Goal: Information Seeking & Learning: Learn about a topic

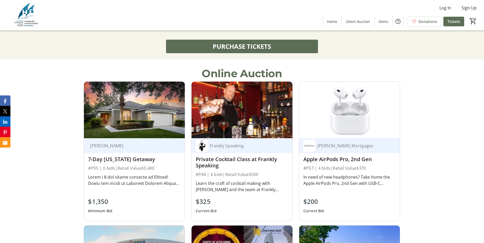
scroll to position [417, 0]
click at [111, 163] on div "7-Day [US_STATE] Getaway" at bounding box center [134, 159] width 93 height 8
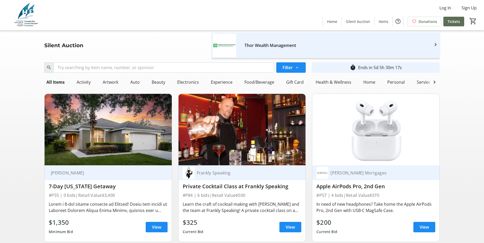
scroll to position [78, 0]
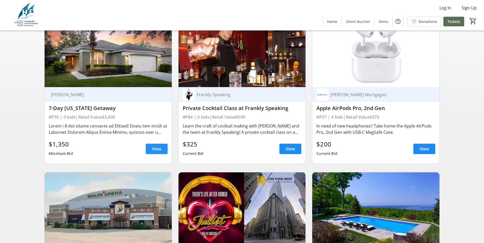
click at [161, 152] on span "View" at bounding box center [156, 149] width 9 height 6
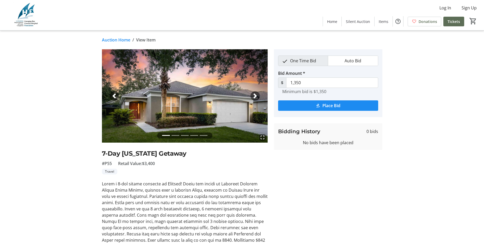
click at [258, 96] on div "Next" at bounding box center [254, 95] width 9 height 9
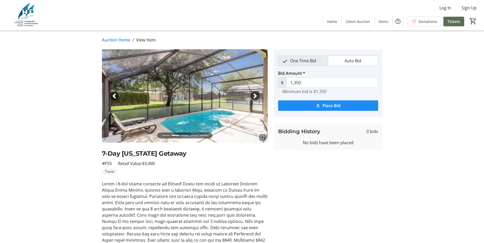
click at [258, 96] on div "Next" at bounding box center [254, 95] width 9 height 9
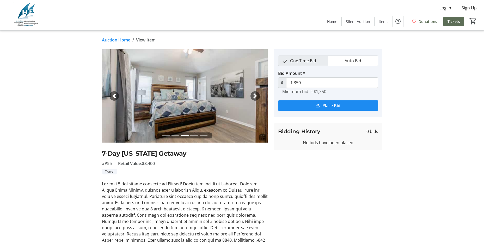
click at [258, 96] on div "Next" at bounding box center [254, 95] width 9 height 9
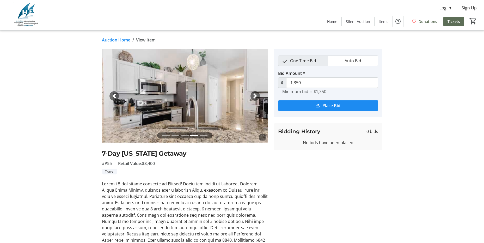
click at [258, 96] on div "Next" at bounding box center [254, 95] width 9 height 9
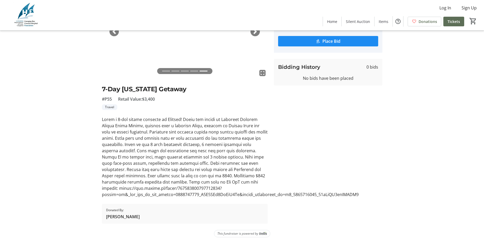
scroll to position [65, 0]
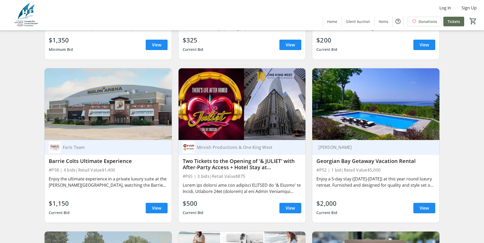
scroll to position [182, 0]
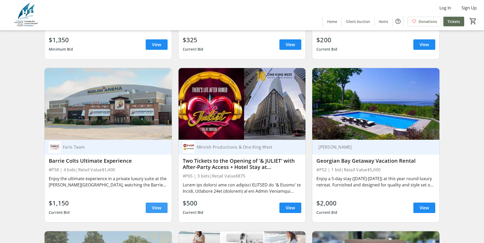
click at [156, 214] on span at bounding box center [157, 207] width 22 height 13
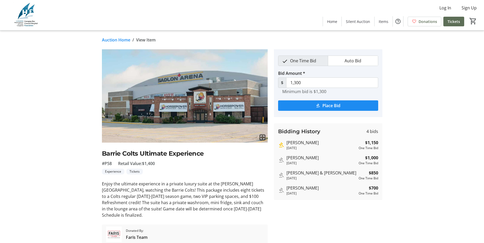
scroll to position [15, 0]
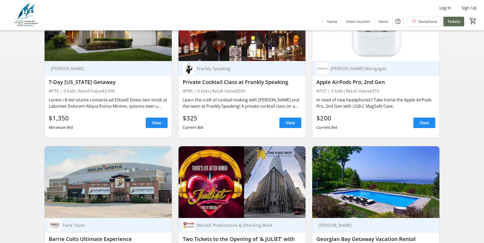
scroll to position [182, 0]
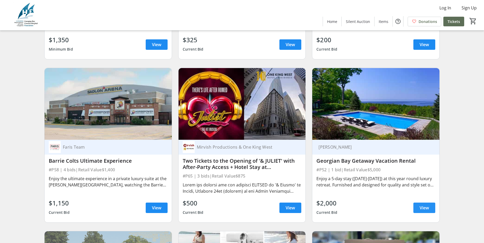
click at [423, 208] on span "View" at bounding box center [424, 208] width 9 height 6
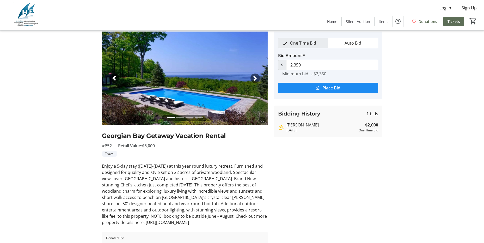
scroll to position [26, 0]
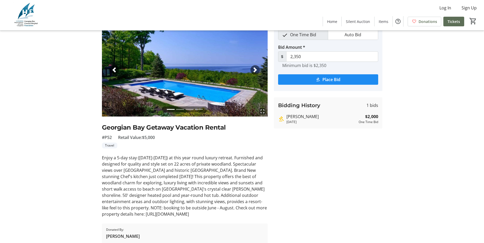
click at [253, 71] on span "button" at bounding box center [255, 69] width 5 height 5
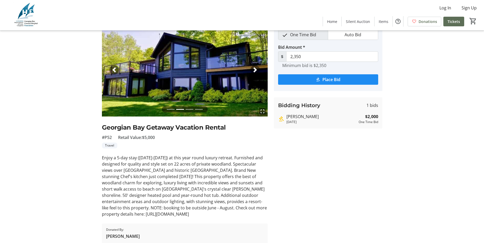
click at [253, 71] on span "button" at bounding box center [255, 69] width 5 height 5
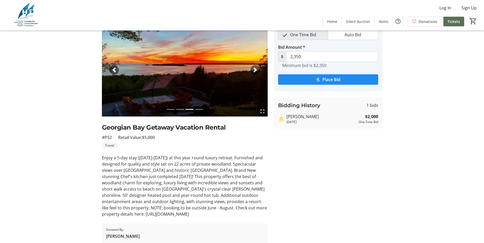
click at [253, 71] on span "button" at bounding box center [255, 69] width 5 height 5
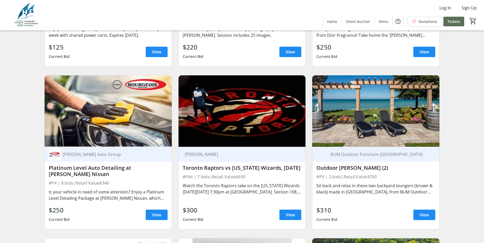
scroll to position [495, 0]
click at [292, 218] on span "View" at bounding box center [290, 214] width 9 height 6
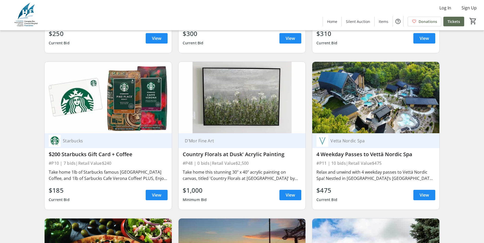
scroll to position [678, 0]
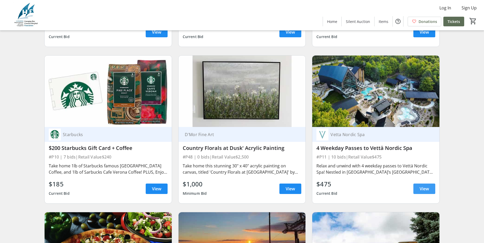
click at [421, 192] on span "View" at bounding box center [424, 189] width 9 height 6
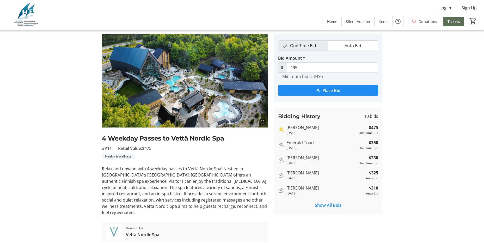
scroll to position [27, 0]
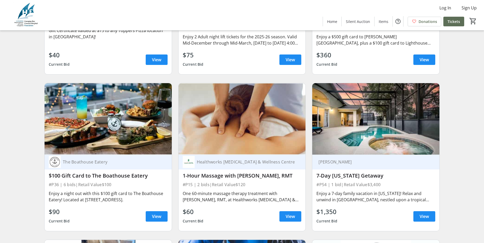
scroll to position [990, 0]
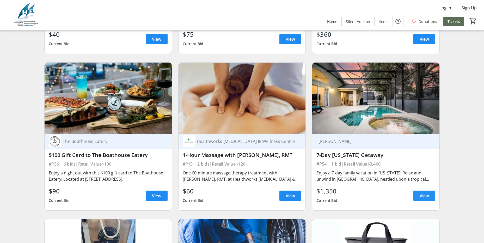
click at [420, 198] on span "View" at bounding box center [424, 196] width 9 height 6
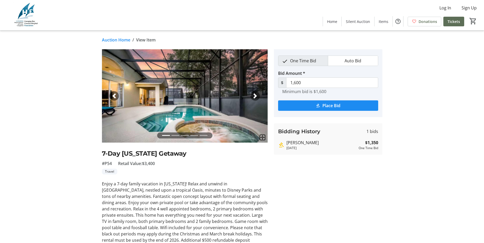
click at [254, 99] on div "Next" at bounding box center [254, 95] width 9 height 9
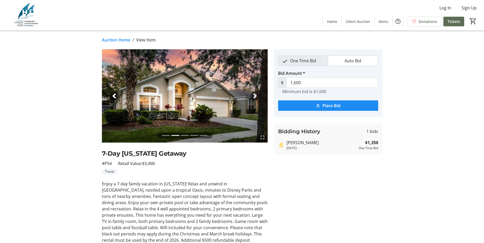
click at [254, 99] on div "Next" at bounding box center [254, 95] width 9 height 9
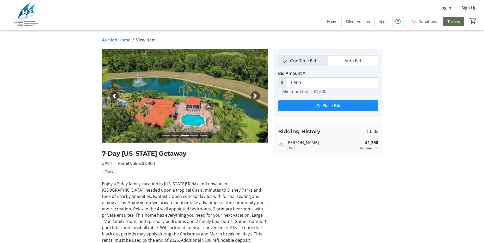
click at [254, 99] on div "Next" at bounding box center [254, 95] width 9 height 9
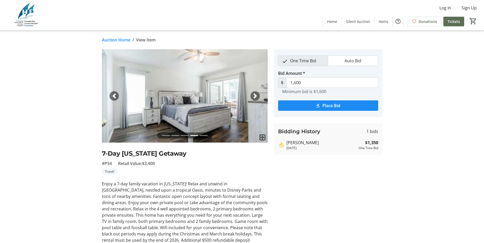
click at [254, 99] on div "Next" at bounding box center [254, 95] width 9 height 9
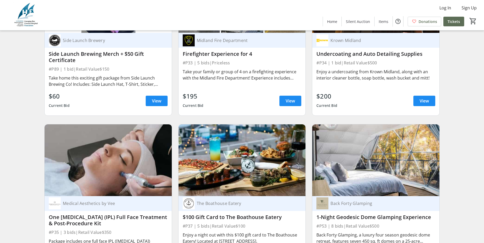
scroll to position [2059, 0]
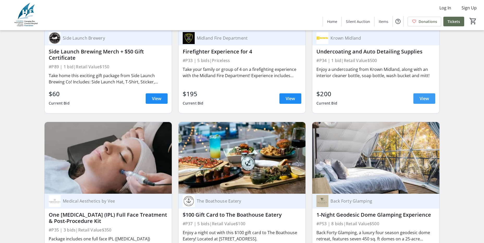
click at [427, 95] on span "View" at bounding box center [424, 98] width 9 height 6
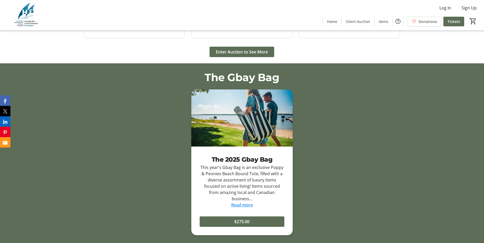
scroll to position [782, 0]
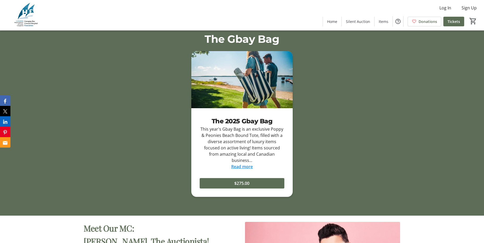
click at [246, 168] on link "Read more" at bounding box center [242, 167] width 22 height 6
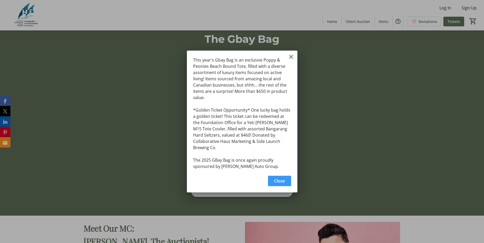
click at [291, 60] on mat-icon "Close" at bounding box center [291, 57] width 6 height 6
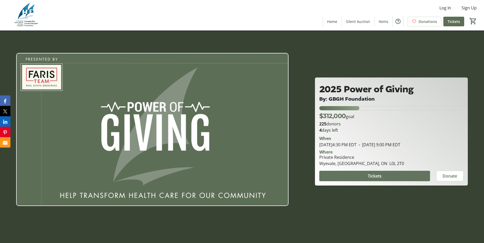
click at [380, 177] on span "Tickets" at bounding box center [375, 176] width 14 height 6
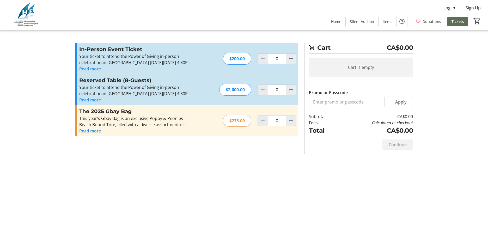
click at [302, 194] on div "Cart CA$0.00 Cart is empty Promo or Passcode Apply Subtotal CA$0.00 Fees Calcul…" at bounding box center [244, 121] width 344 height 243
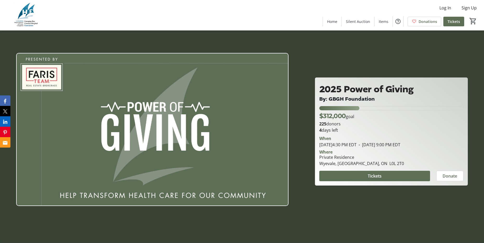
drag, startPoint x: 324, startPoint y: 116, endPoint x: 360, endPoint y: 116, distance: 36.7
click at [360, 116] on div "$312,000 goal" at bounding box center [391, 115] width 144 height 9
click at [369, 118] on div "$312,000 goal" at bounding box center [391, 115] width 144 height 9
click at [345, 107] on div "27.839743589743588% of fundraising goal reached" at bounding box center [339, 108] width 40 height 4
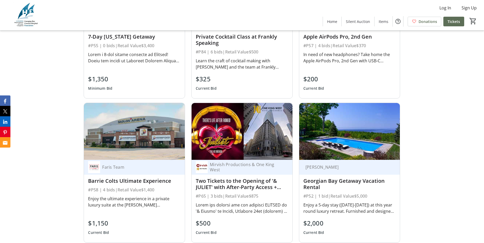
scroll to position [547, 0]
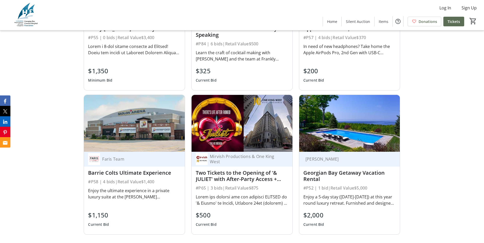
click at [242, 182] on div "Two Tickets to the Opening of '& JULIET' with After-Party Access + Hotel Stay a…" at bounding box center [242, 176] width 93 height 13
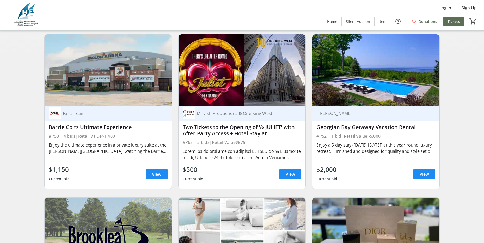
scroll to position [235, 0]
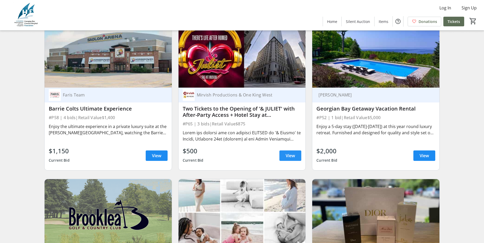
click at [293, 165] on div "$500 Current Bid View" at bounding box center [242, 155] width 119 height 19
click at [289, 162] on span at bounding box center [290, 155] width 22 height 13
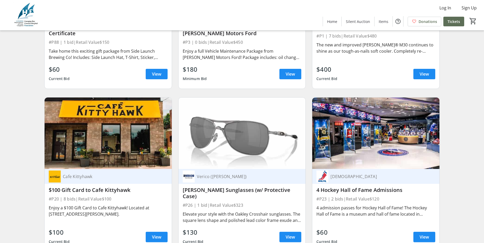
scroll to position [1277, 0]
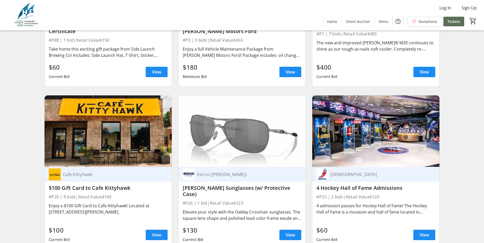
click at [358, 177] on div "[DEMOGRAPHIC_DATA]" at bounding box center [378, 174] width 101 height 5
drag, startPoint x: 423, startPoint y: 238, endPoint x: 420, endPoint y: 236, distance: 3.5
click at [423, 238] on span "View" at bounding box center [424, 235] width 9 height 6
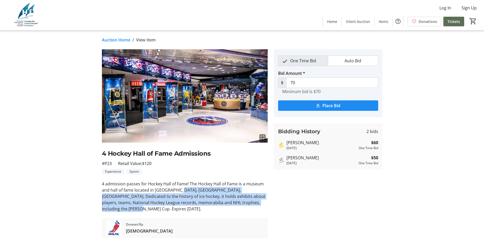
drag, startPoint x: 212, startPoint y: 189, endPoint x: 264, endPoint y: 203, distance: 53.9
click at [264, 203] on div "4 admission passes for Hockey Hall of Fame! The Hockey Hall of Fame is a museum…" at bounding box center [185, 196] width 166 height 31
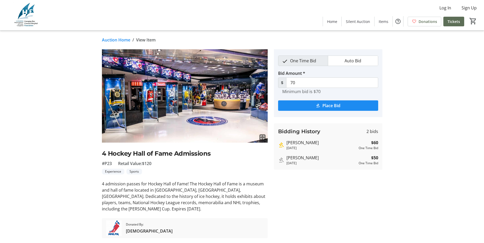
click at [332, 203] on tr-auction-item-bidding-ui "One Time Bid Auto Bid Bid Amount * $ 70 Minimum bid is $70 Place Bid Bidding Hi…" at bounding box center [328, 143] width 115 height 189
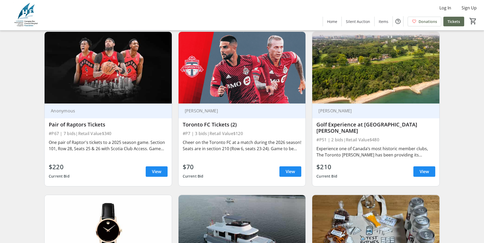
scroll to position [1512, 0]
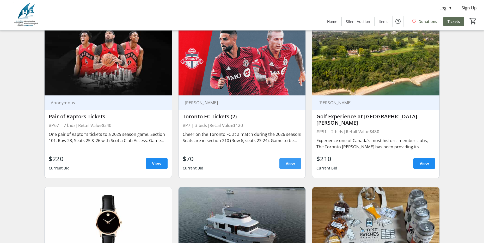
click at [287, 161] on span "View" at bounding box center [290, 163] width 9 height 6
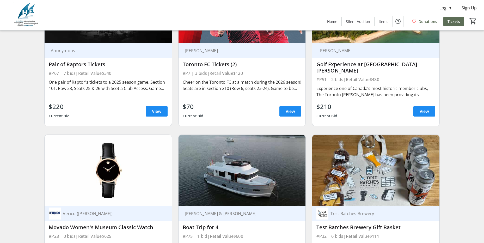
scroll to position [1616, 0]
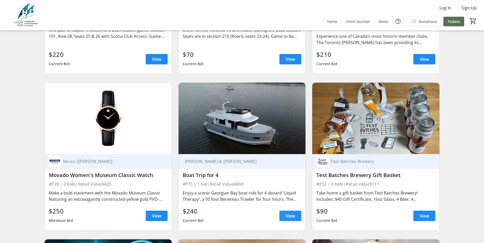
click at [289, 213] on span "View" at bounding box center [290, 216] width 9 height 6
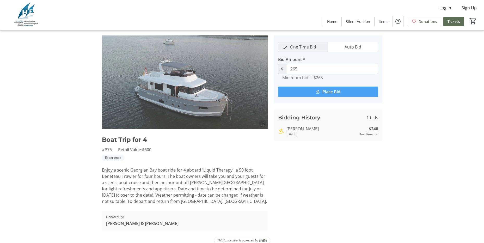
scroll to position [21, 0]
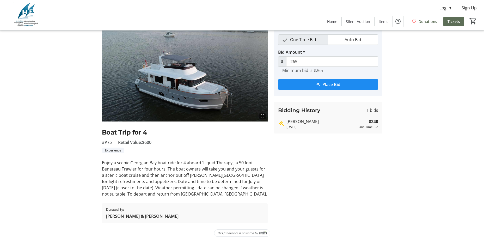
drag, startPoint x: 176, startPoint y: 215, endPoint x: 107, endPoint y: 216, distance: 68.5
click at [107, 216] on tr-auction-item-sponsor-ui "Donated By: [PERSON_NAME] & [PERSON_NAME]" at bounding box center [185, 213] width 166 height 20
click at [107, 216] on span "[PERSON_NAME] & [PERSON_NAME]" at bounding box center [142, 216] width 72 height 6
drag, startPoint x: 106, startPoint y: 216, endPoint x: 175, endPoint y: 214, distance: 69.1
click at [175, 214] on tr-auction-item-sponsor-ui "Donated By: [PERSON_NAME] & [PERSON_NAME]" at bounding box center [185, 213] width 166 height 20
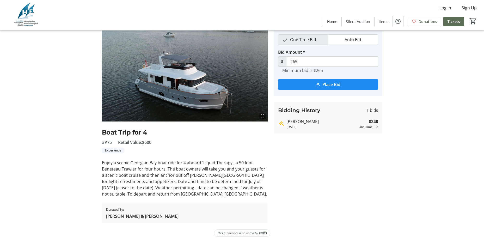
drag, startPoint x: 175, startPoint y: 214, endPoint x: 161, endPoint y: 215, distance: 14.1
copy span "[PERSON_NAME] & [PERSON_NAME]"
